Goal: Download file/media

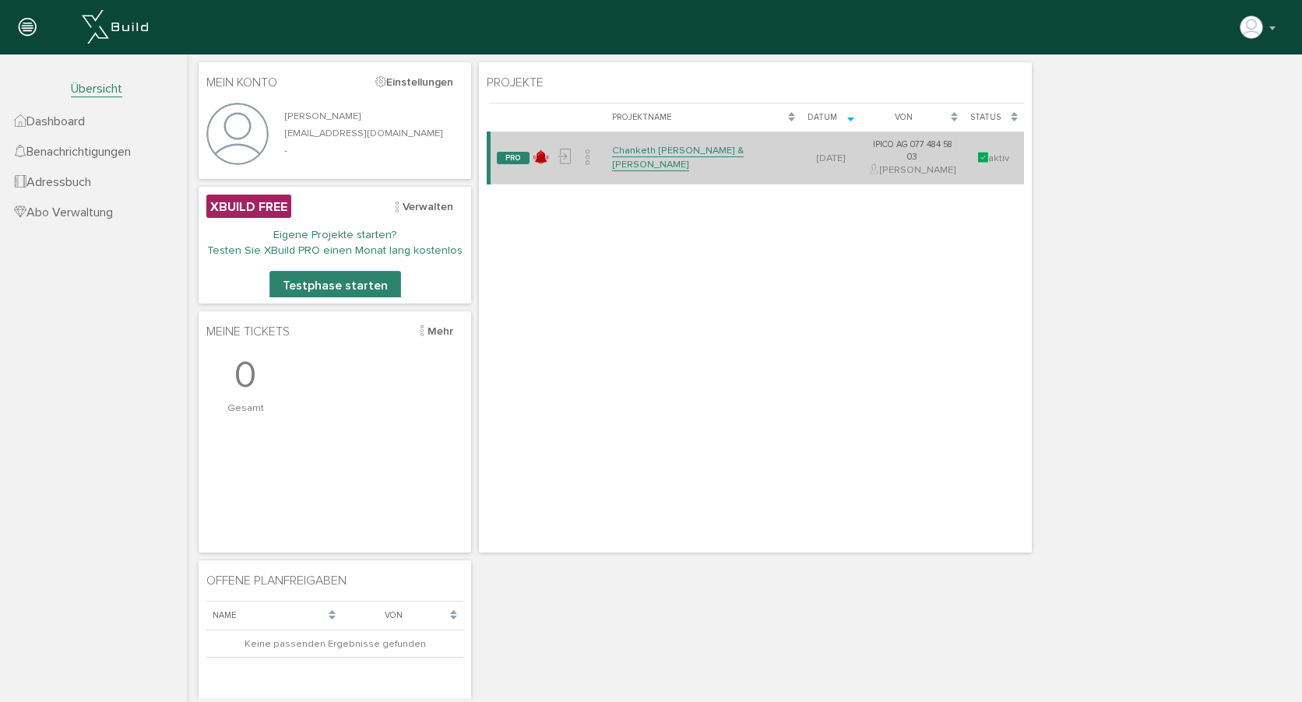
click at [654, 157] on link "Chanketh [PERSON_NAME] & [PERSON_NAME]" at bounding box center [678, 157] width 132 height 27
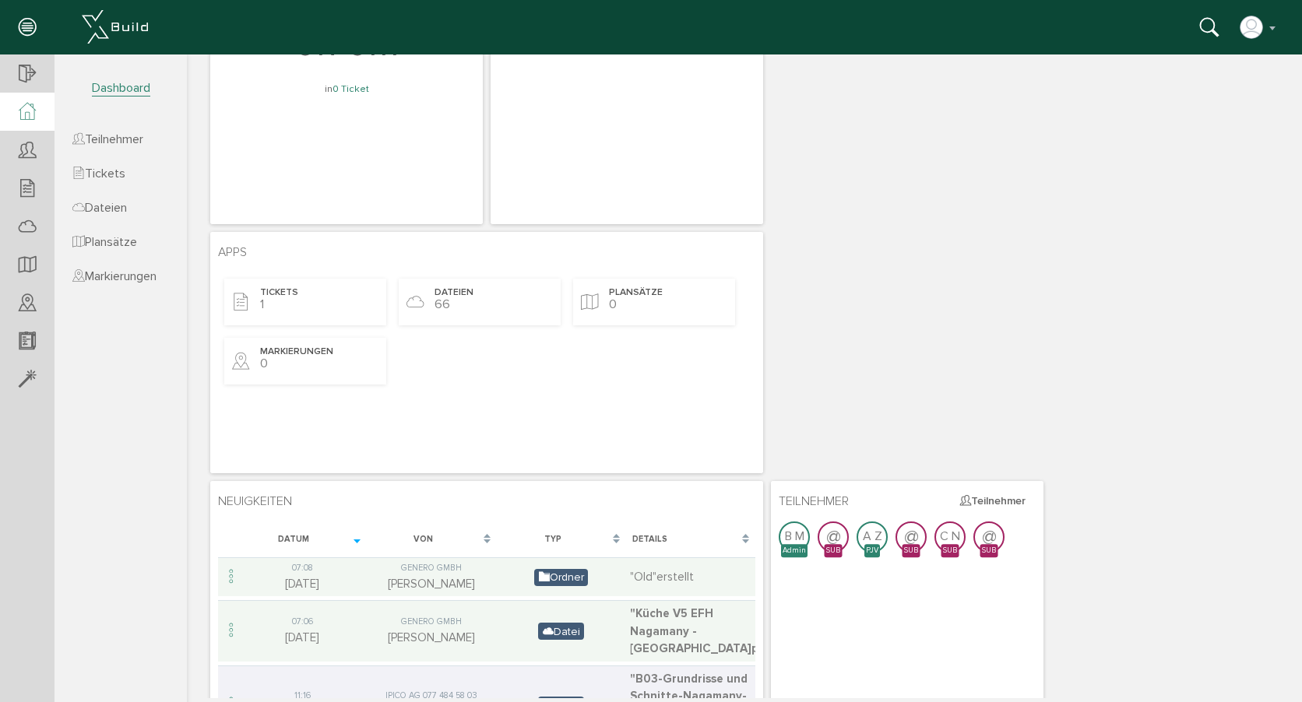
scroll to position [170, 0]
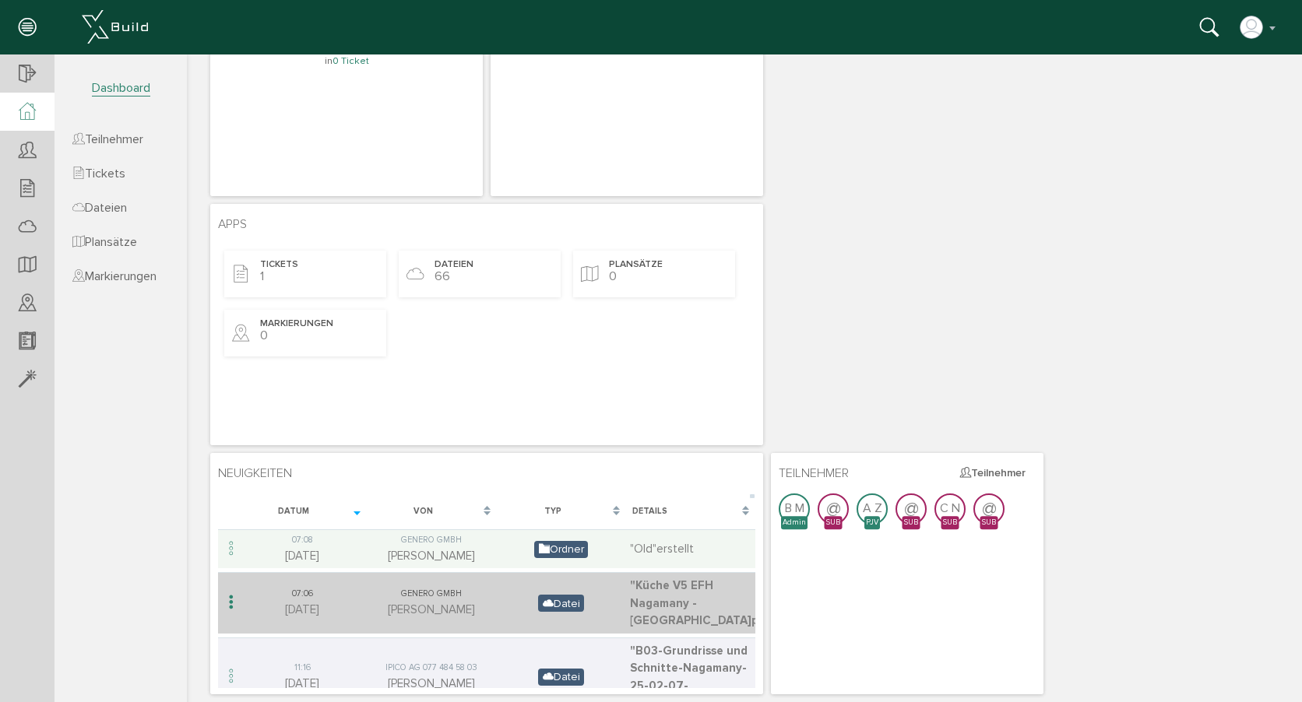
click at [669, 599] on span ""Küche V5 EFH Nagamany - [GEOGRAPHIC_DATA]pdf"" at bounding box center [703, 602] width 147 height 49
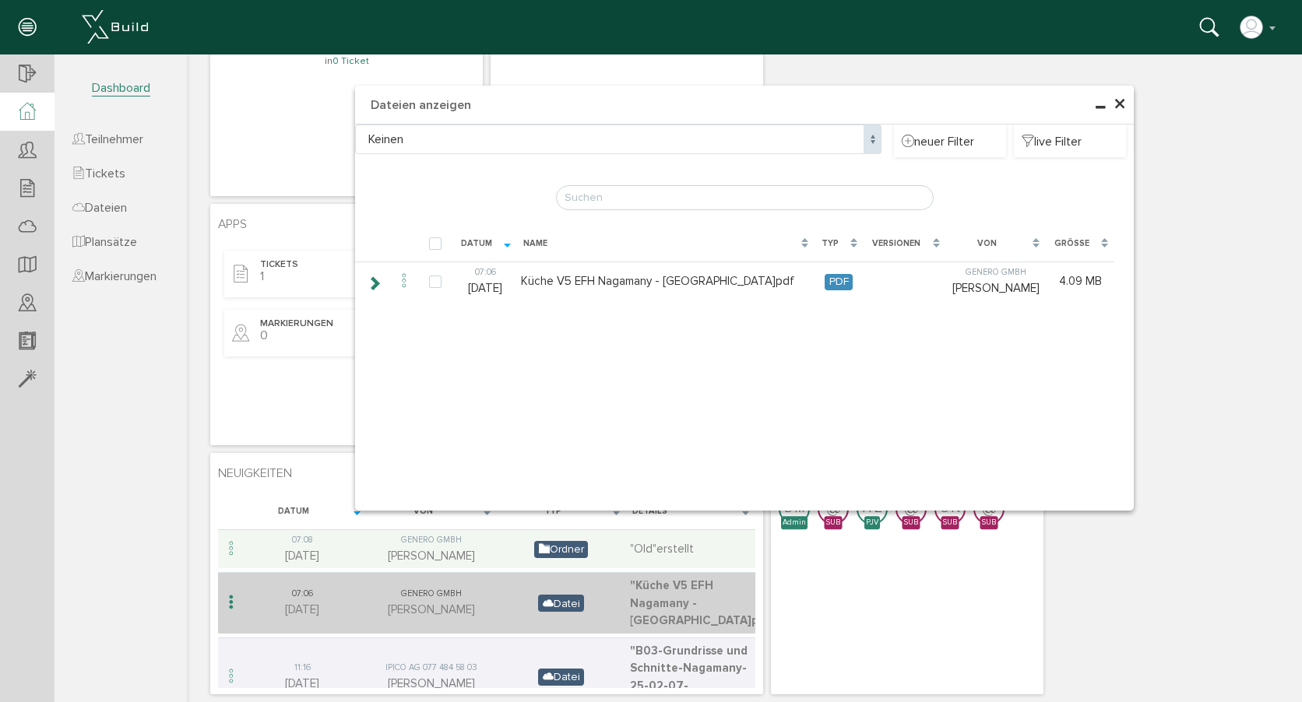
type input "Küche V5 EFH Nagamany - [GEOGRAPHIC_DATA]pdf"
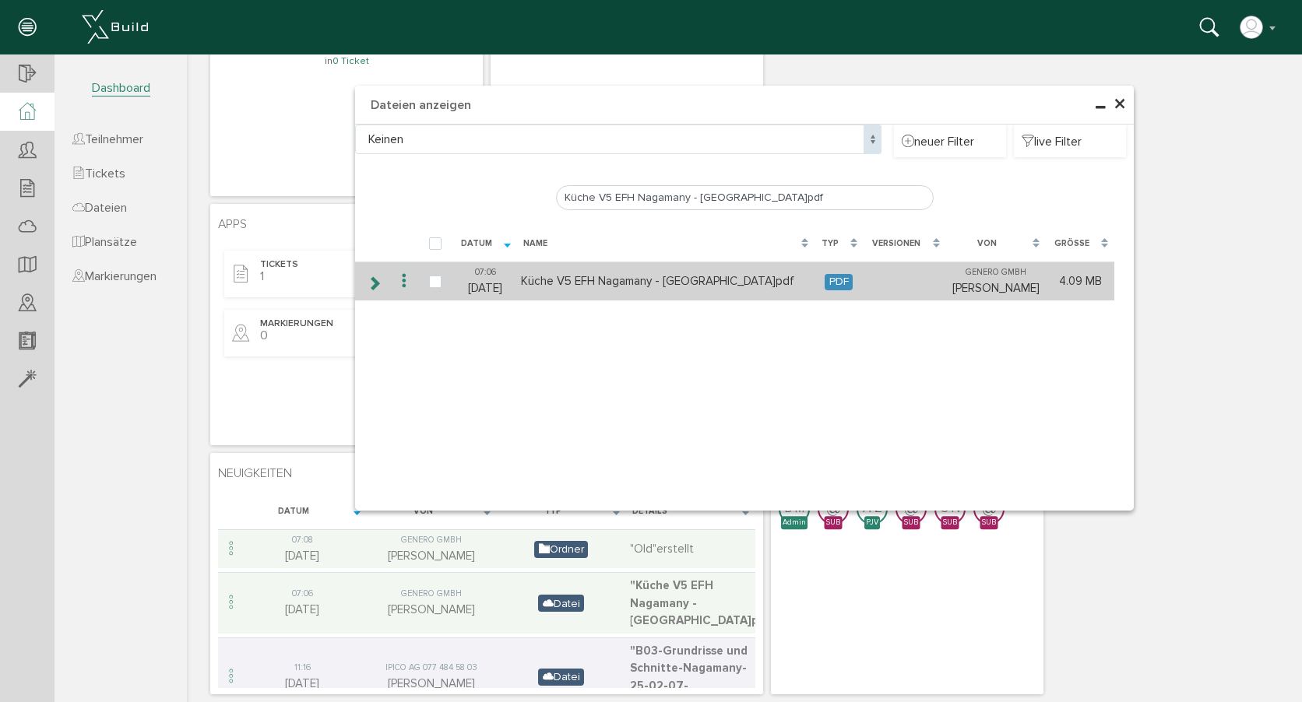
click at [824, 284] on span "PDF" at bounding box center [838, 282] width 28 height 16
click at [399, 280] on icon at bounding box center [404, 281] width 19 height 21
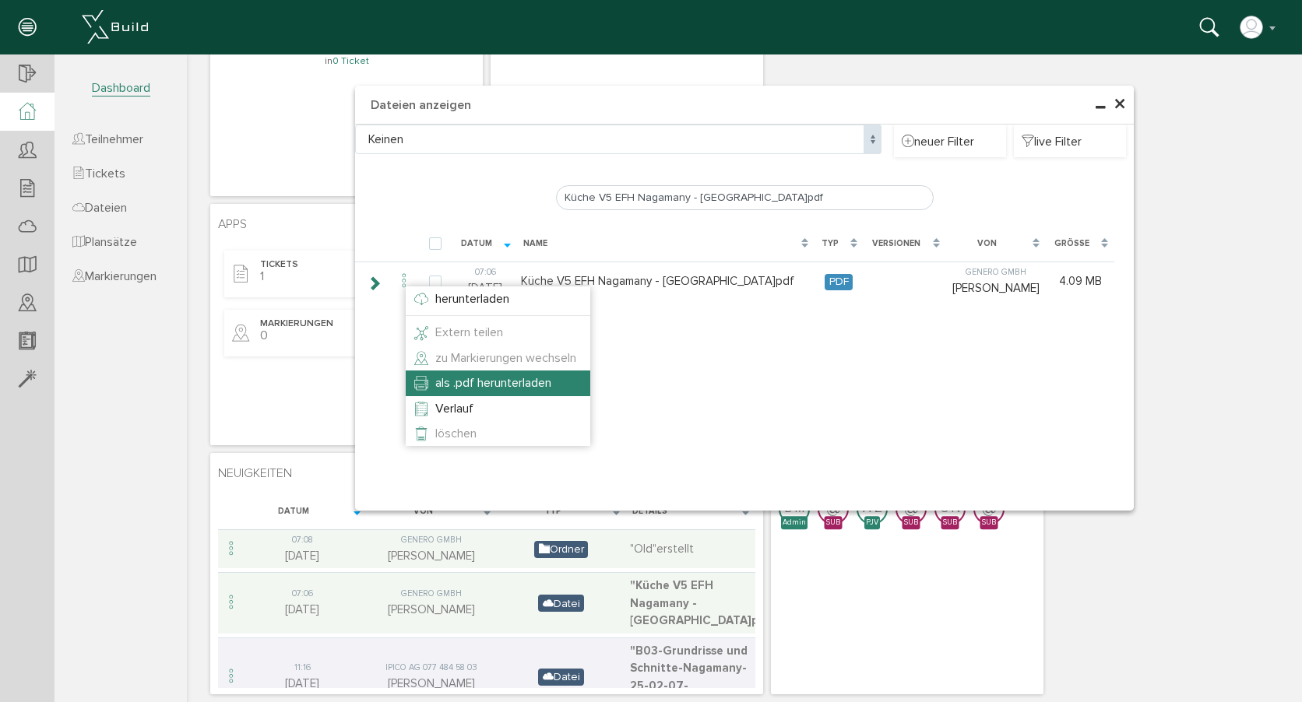
click at [467, 386] on span "als .pdf herunterladen" at bounding box center [493, 383] width 116 height 16
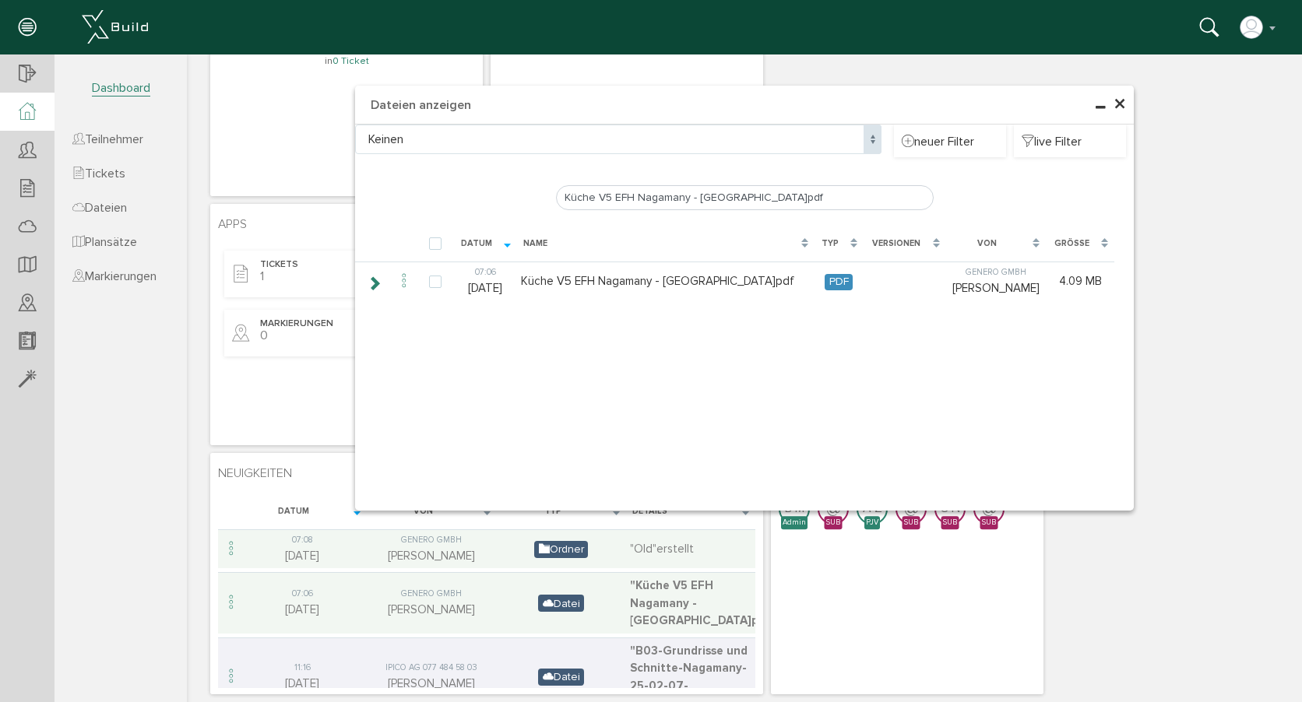
click at [1116, 103] on span "×" at bounding box center [1119, 105] width 12 height 30
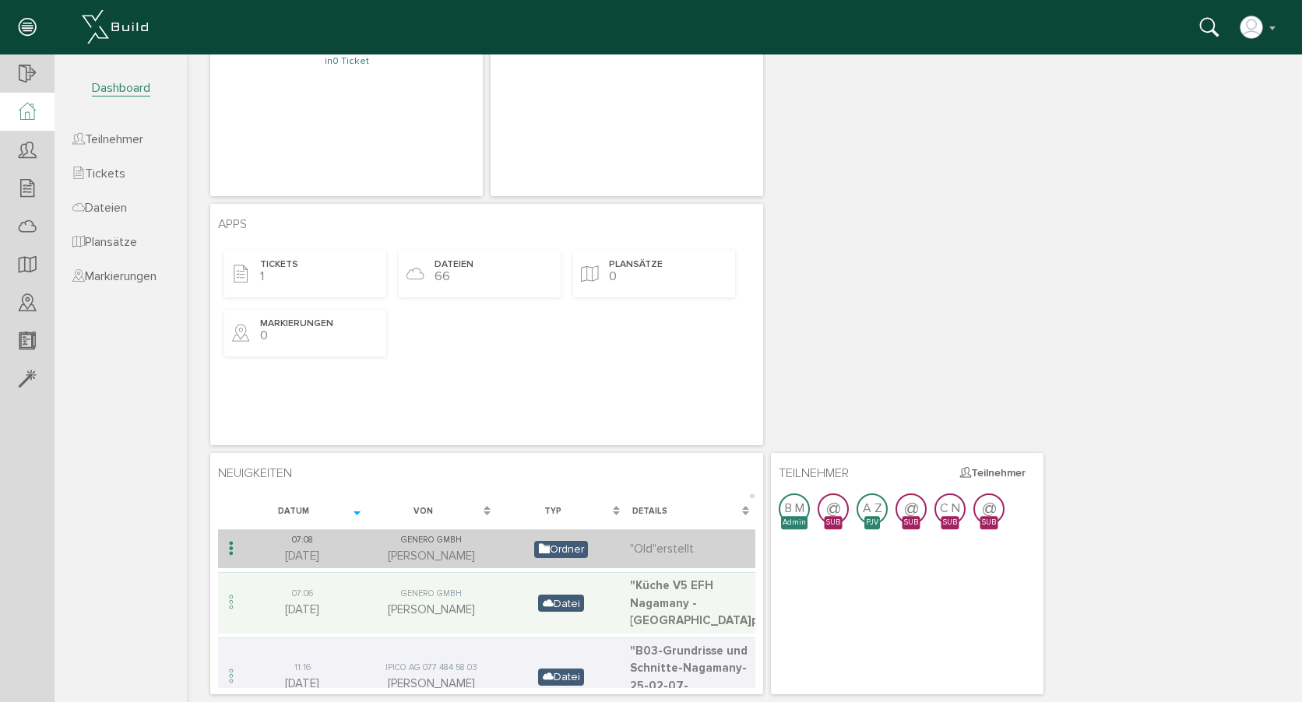
click at [663, 549] on td ""Old" erstellt" at bounding box center [690, 548] width 129 height 39
click at [562, 551] on span "Ordner" at bounding box center [561, 549] width 54 height 17
drag, startPoint x: 423, startPoint y: 555, endPoint x: 392, endPoint y: 556, distance: 31.1
click at [422, 555] on td "Genero GmbH [PERSON_NAME]" at bounding box center [431, 548] width 129 height 39
click at [309, 554] on td "07:[PHONE_NUMBER][DATE]" at bounding box center [301, 548] width 129 height 39
